Goal: Task Accomplishment & Management: Complete application form

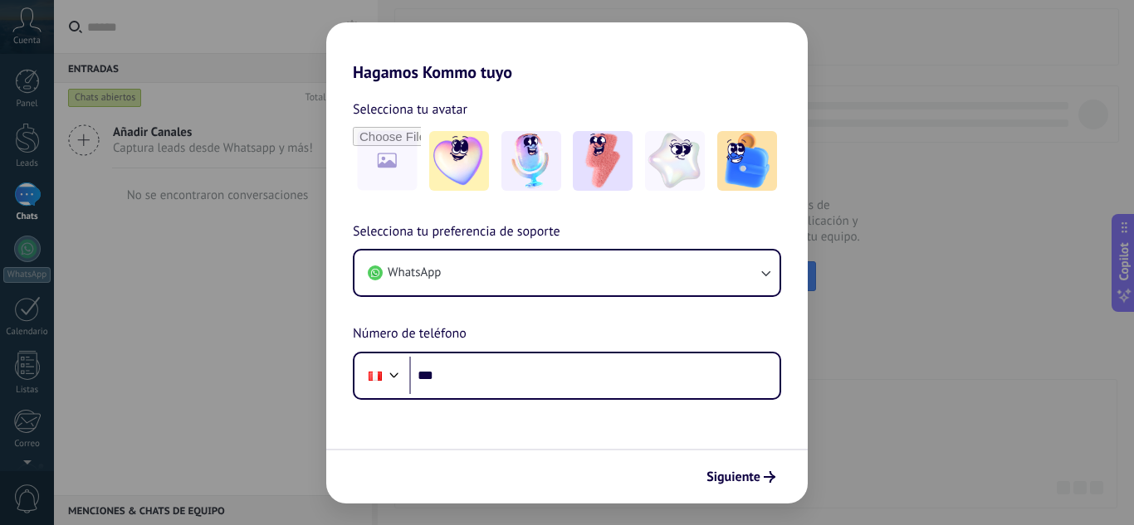
click at [769, 477] on use "submit" at bounding box center [770, 477] width 12 height 12
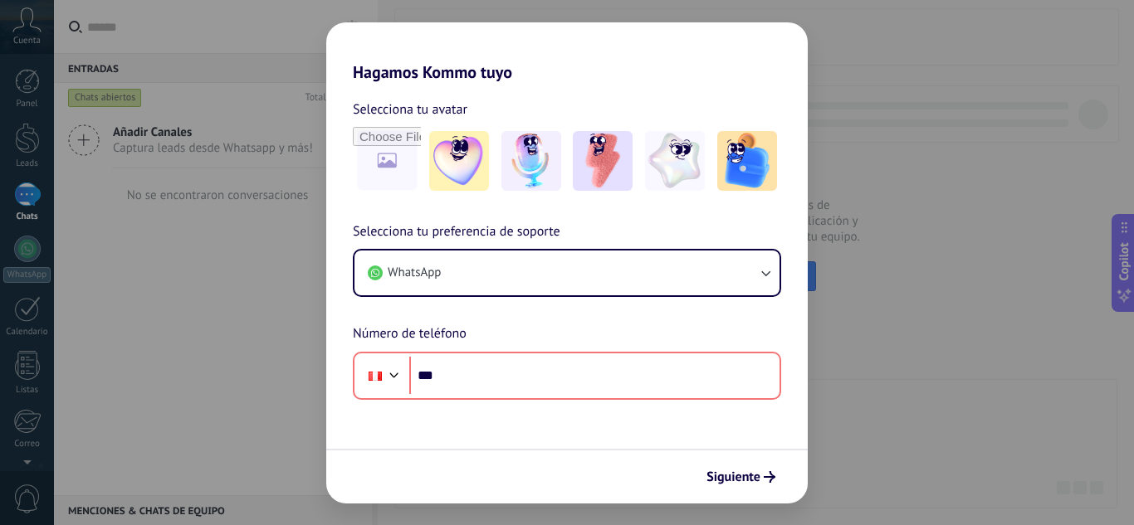
click at [183, 286] on div "Hagamos Kommo tuyo Selecciona tu avatar Selecciona tu preferencia de soporte Wh…" at bounding box center [567, 262] width 1134 height 525
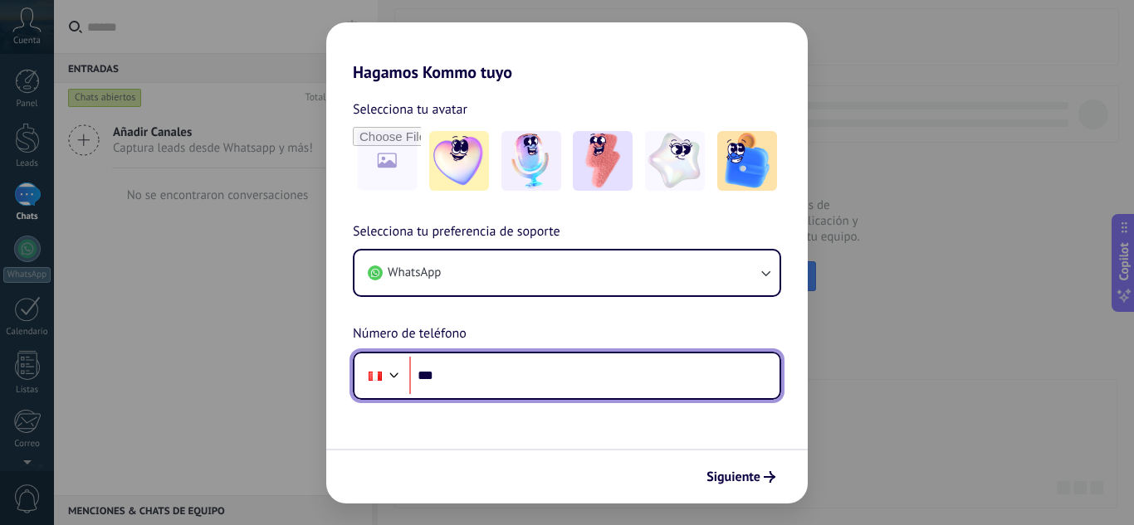
click at [488, 372] on input "***" at bounding box center [594, 376] width 370 height 38
type input "**********"
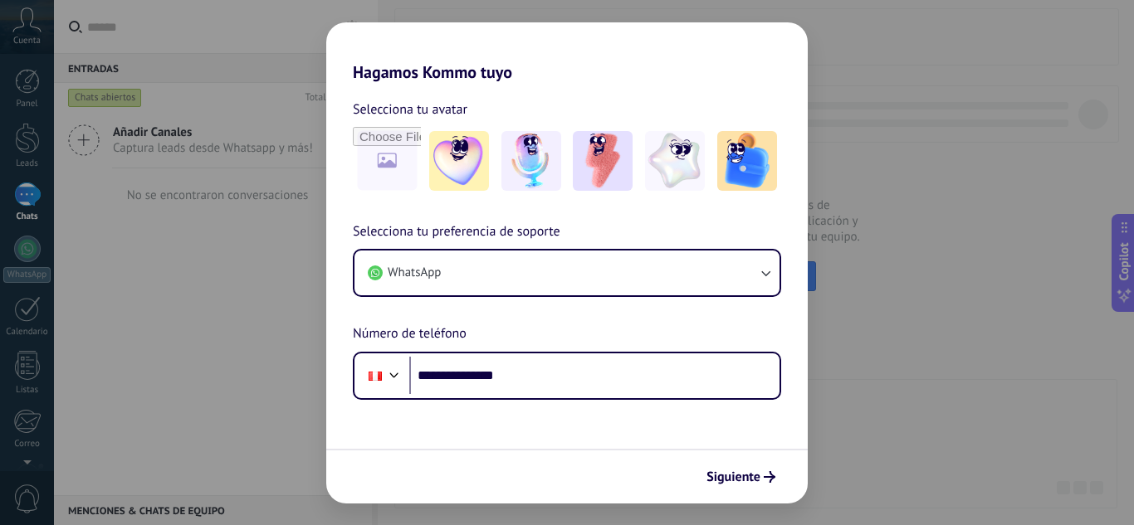
click at [746, 465] on button "Siguiente" at bounding box center [741, 477] width 84 height 28
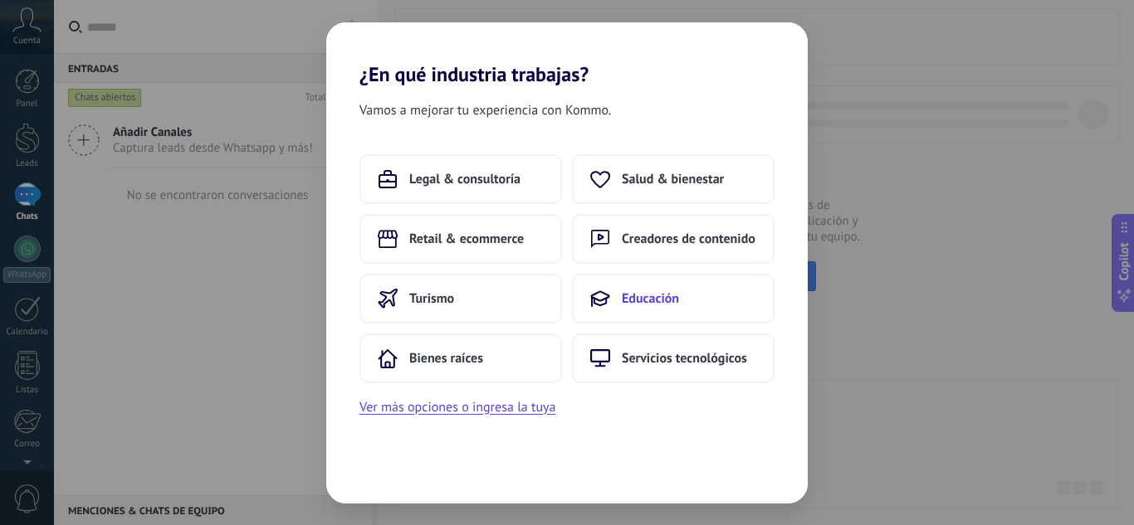
drag, startPoint x: 652, startPoint y: 294, endPoint x: 773, endPoint y: 279, distance: 121.3
click at [773, 279] on button "Educación" at bounding box center [673, 299] width 203 height 50
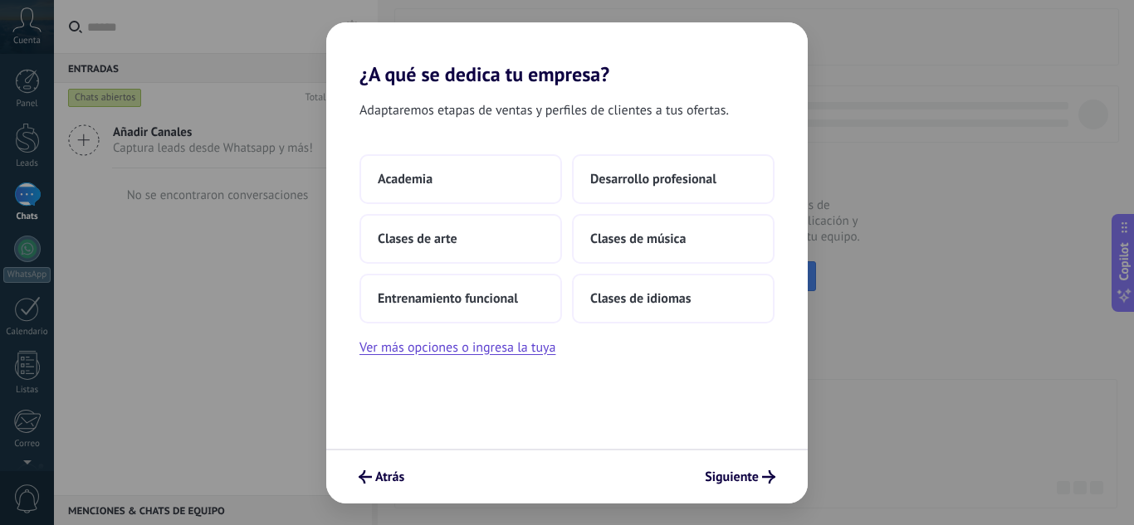
click at [725, 461] on div "Atrás Siguiente" at bounding box center [566, 476] width 481 height 55
click at [730, 480] on span "Siguiente" at bounding box center [732, 477] width 54 height 12
click at [643, 286] on button "Clases de idiomas" at bounding box center [673, 299] width 203 height 50
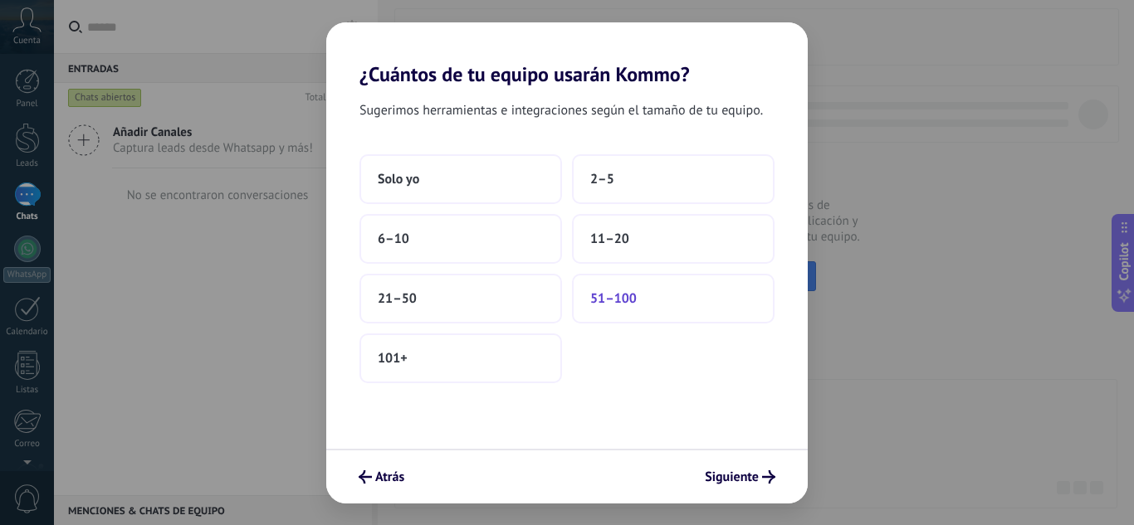
click at [645, 303] on button "51–100" at bounding box center [673, 299] width 203 height 50
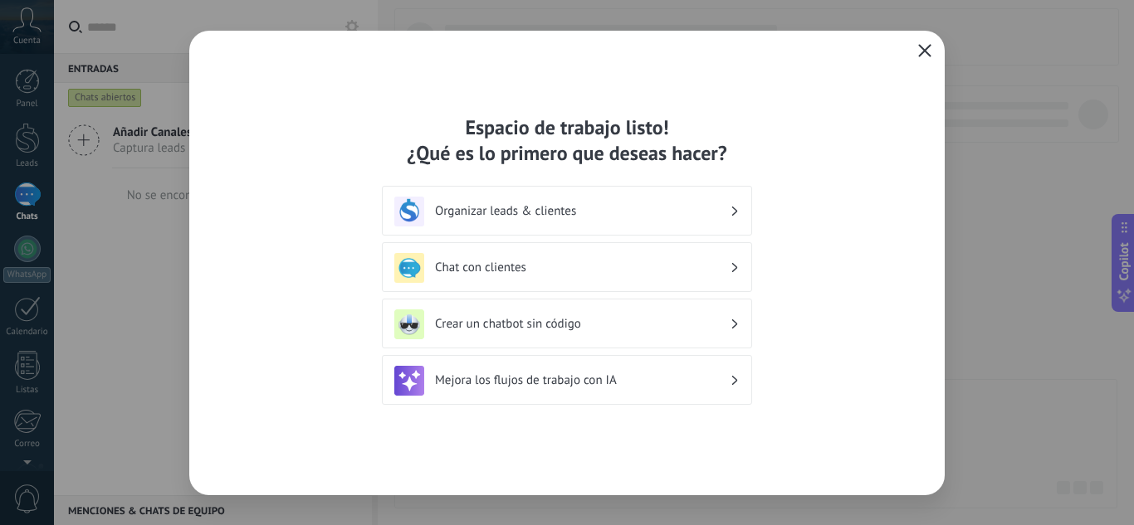
click at [930, 39] on div "Espacio de trabajo listo! ¿Qué es lo primero que deseas hacer? Organizar leads …" at bounding box center [566, 263] width 755 height 465
click at [922, 60] on button "button" at bounding box center [925, 51] width 22 height 23
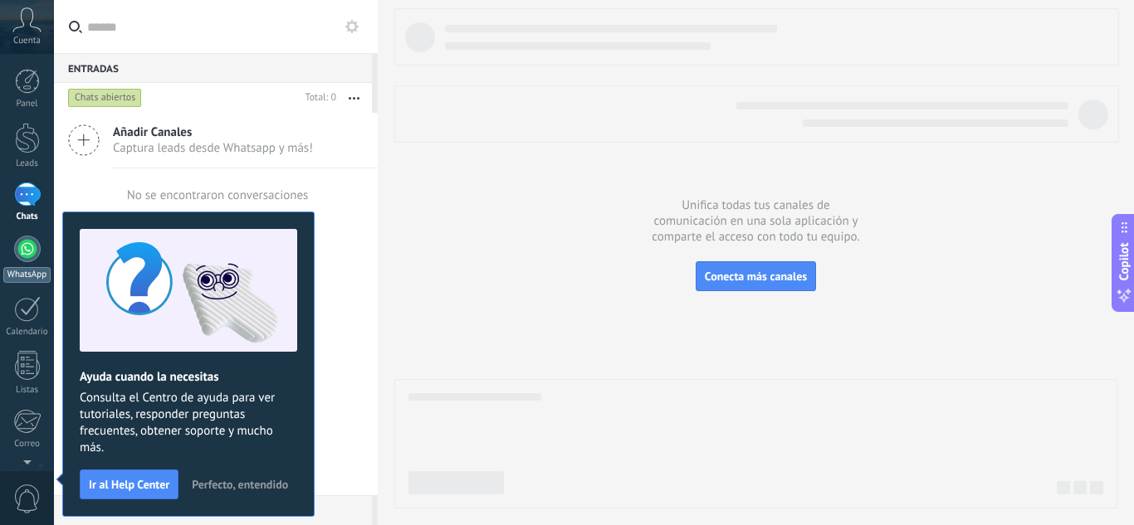
click at [39, 259] on link "WhatsApp" at bounding box center [27, 259] width 54 height 47
